Goal: Task Accomplishment & Management: Use online tool/utility

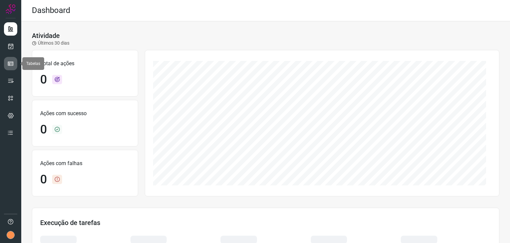
click at [14, 64] on link at bounding box center [10, 63] width 13 height 13
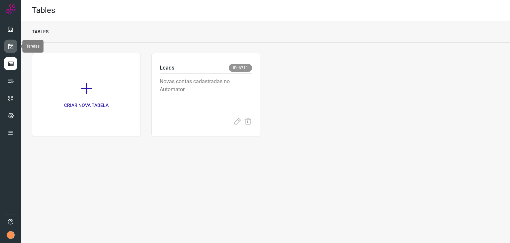
click at [8, 44] on icon at bounding box center [10, 46] width 7 height 7
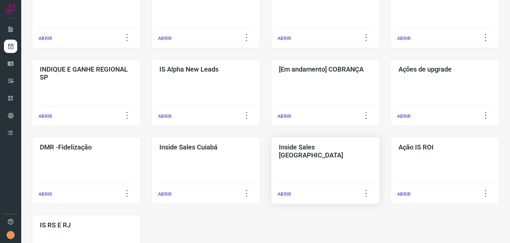
scroll to position [233, 0]
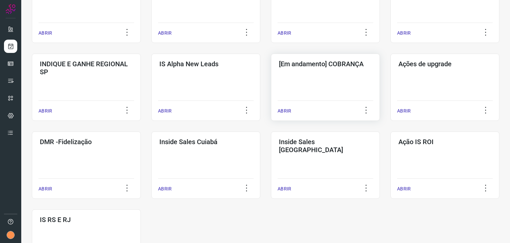
click at [316, 92] on div "[Em andamento] COBRANÇA ABRIR" at bounding box center [325, 87] width 109 height 67
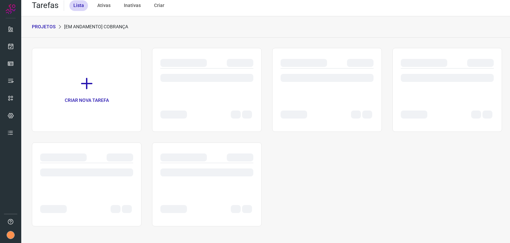
scroll to position [5, 0]
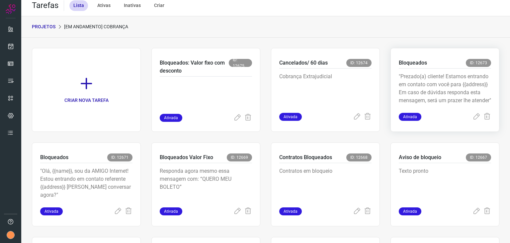
click at [453, 90] on p ""Prezado(a) cliente! Estamos entrando em contato com você para {{address}} Em c…" at bounding box center [445, 88] width 92 height 33
click at [436, 74] on p ""Prezado(a) cliente! Estamos entrando em contato com você para {{address}} Em c…" at bounding box center [445, 88] width 92 height 33
click at [418, 76] on p ""Prezado(a) cliente! Estamos entrando em contato com você para {{address}} Em c…" at bounding box center [445, 88] width 92 height 33
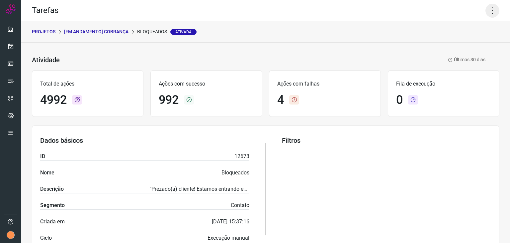
click at [486, 13] on icon at bounding box center [493, 11] width 14 height 14
click at [468, 46] on li "Executar" at bounding box center [464, 43] width 60 height 11
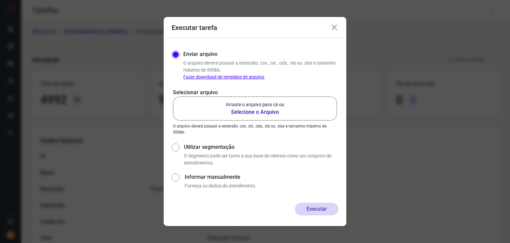
click at [266, 96] on label "Arraste o arquivo para cá ou Selecione o Arquivo" at bounding box center [255, 108] width 164 height 24
click at [0, 0] on input "Arraste o arquivo para cá ou Selecione o Arquivo" at bounding box center [0, 0] width 0 height 0
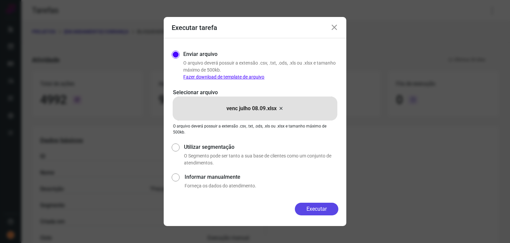
click at [321, 207] on button "Executar" at bounding box center [317, 208] width 44 height 13
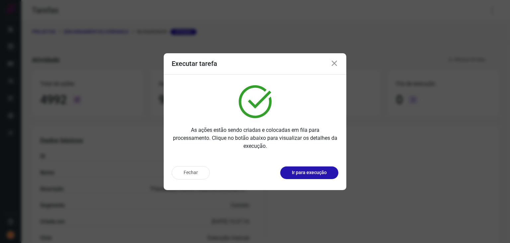
click at [180, 174] on button "Fechar" at bounding box center [191, 172] width 38 height 13
